Goal: Information Seeking & Learning: Find specific fact

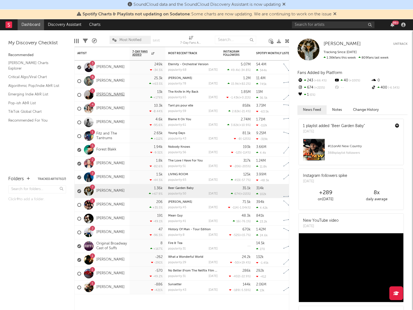
click at [108, 95] on link "[PERSON_NAME]" at bounding box center [110, 94] width 28 height 5
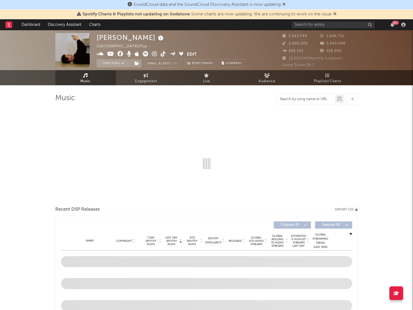
click at [285, 99] on input "text" at bounding box center [306, 99] width 58 height 4
type input "pretending"
select select "6m"
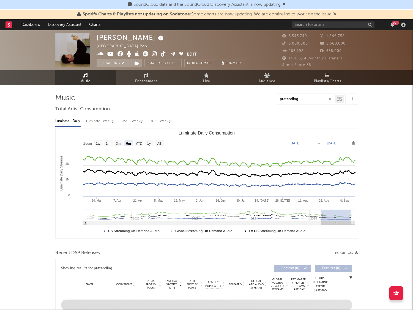
click at [301, 99] on input "pretending" at bounding box center [306, 99] width 58 height 4
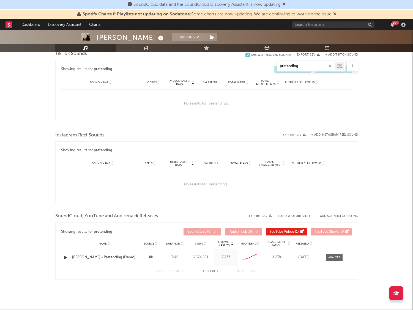
scroll to position [286, 0]
type input "pretending"
click at [117, 258] on div "Alec Benjamin - Pretending (Demo)" at bounding box center [104, 256] width 65 height 5
